Goal: Find specific page/section: Find specific page/section

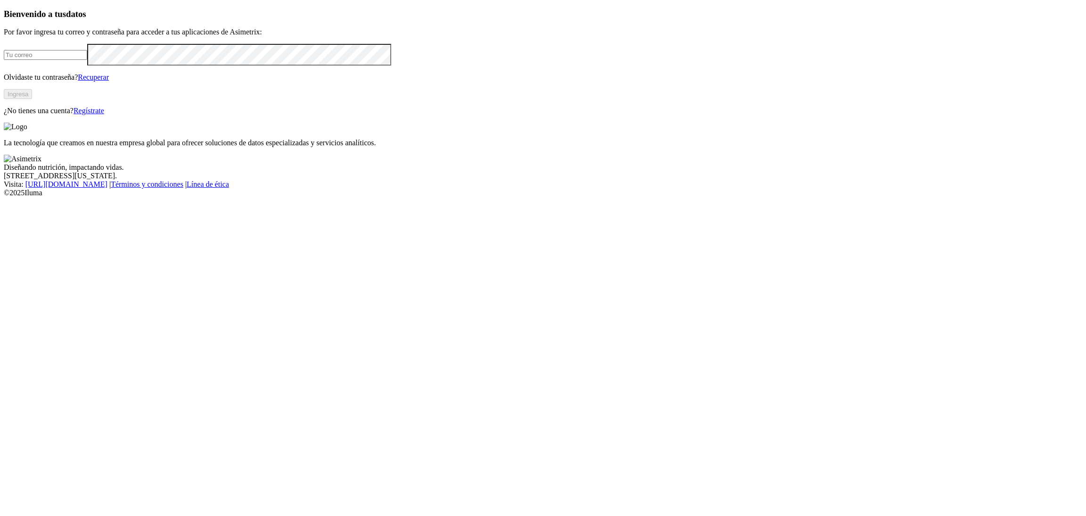
type input "[PERSON_NAME][EMAIL_ADDRESS][PERSON_NAME][DOMAIN_NAME]"
click at [32, 99] on button "Ingresa" at bounding box center [18, 94] width 28 height 10
